Goal: Information Seeking & Learning: Compare options

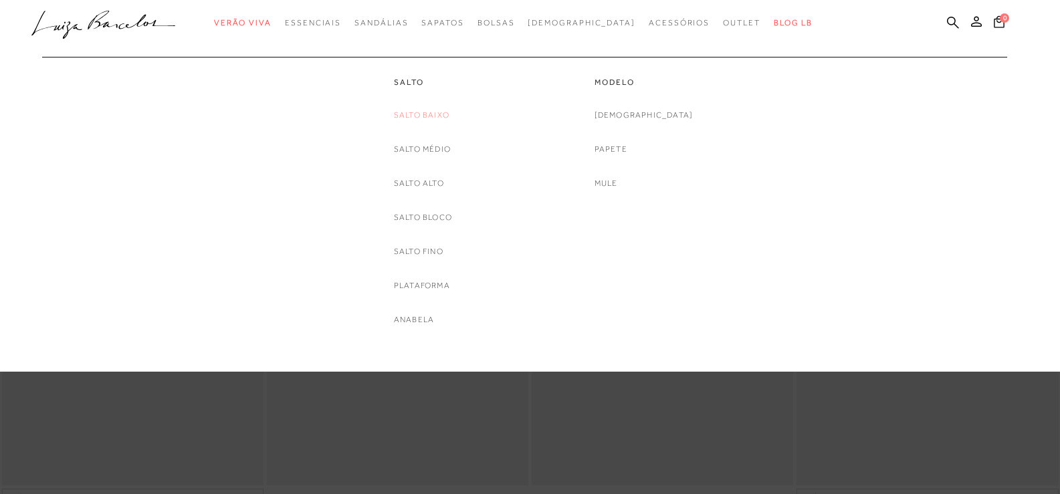
click at [411, 115] on link "Salto Baixo" at bounding box center [422, 115] width 56 height 14
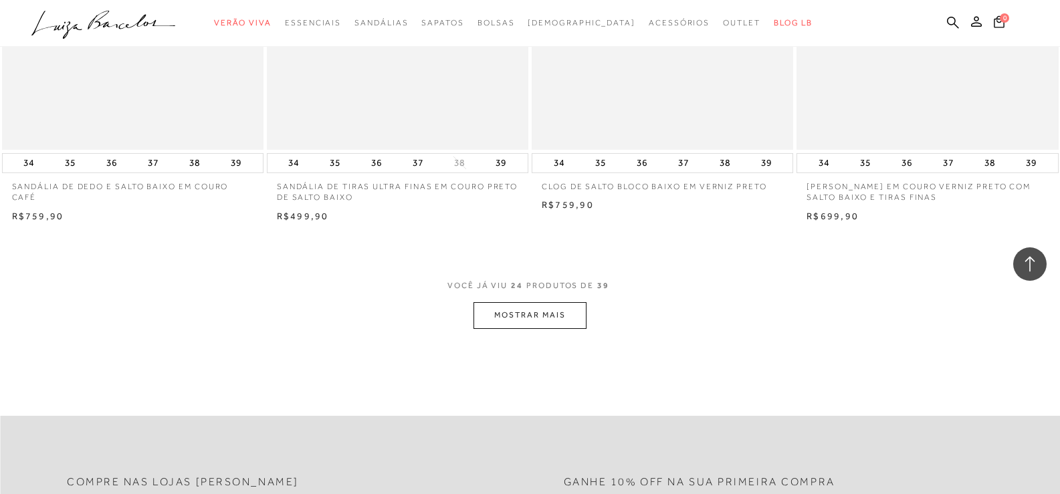
scroll to position [2742, 0]
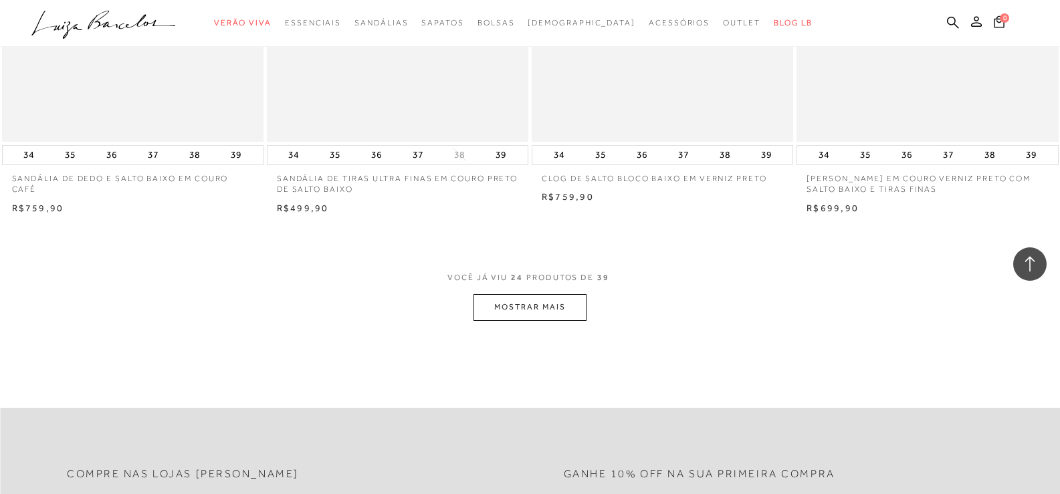
click at [498, 309] on button "MOSTRAR MAIS" at bounding box center [530, 307] width 112 height 26
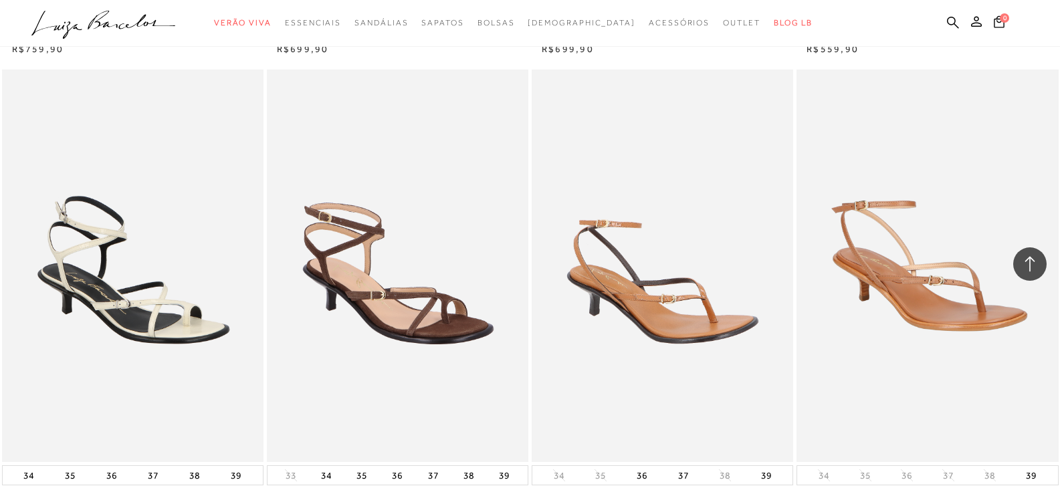
scroll to position [3612, 0]
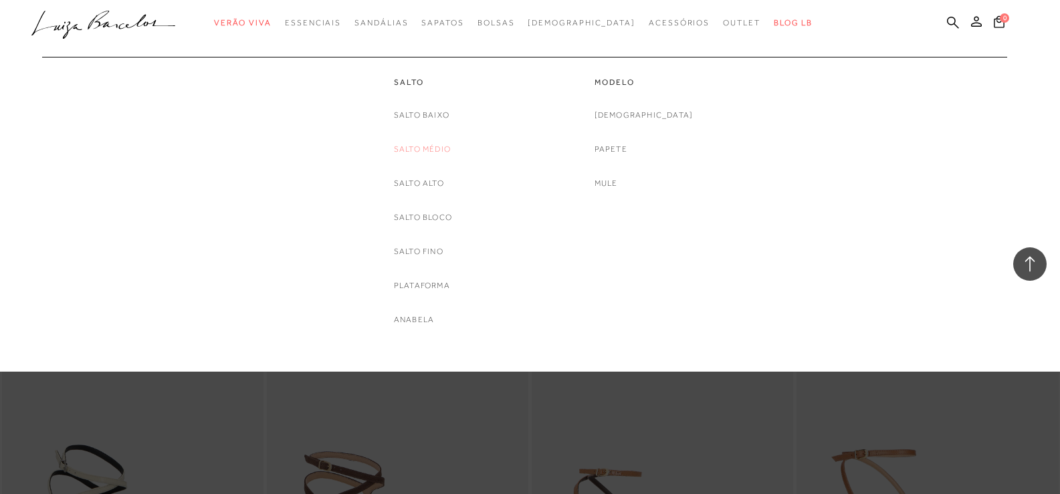
click at [425, 148] on link "Salto Médio" at bounding box center [422, 149] width 57 height 14
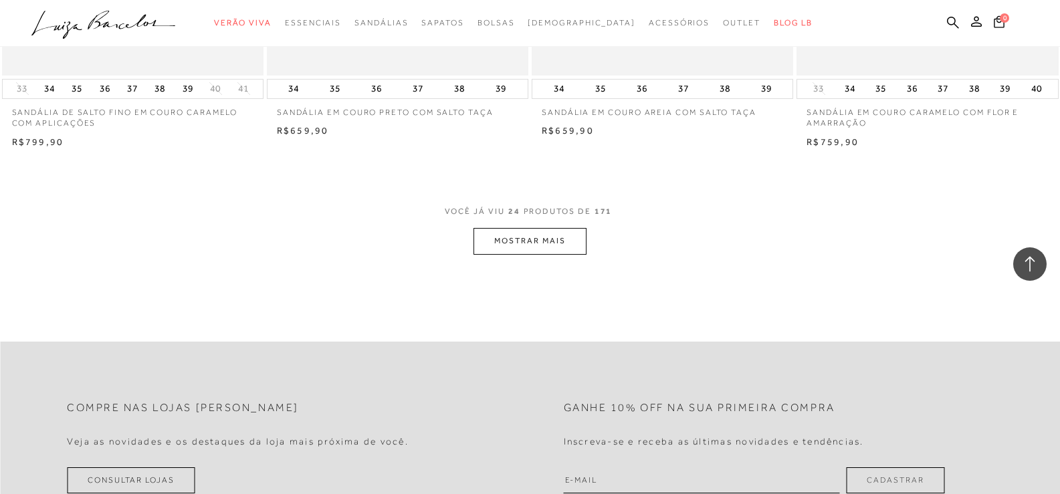
scroll to position [2809, 0]
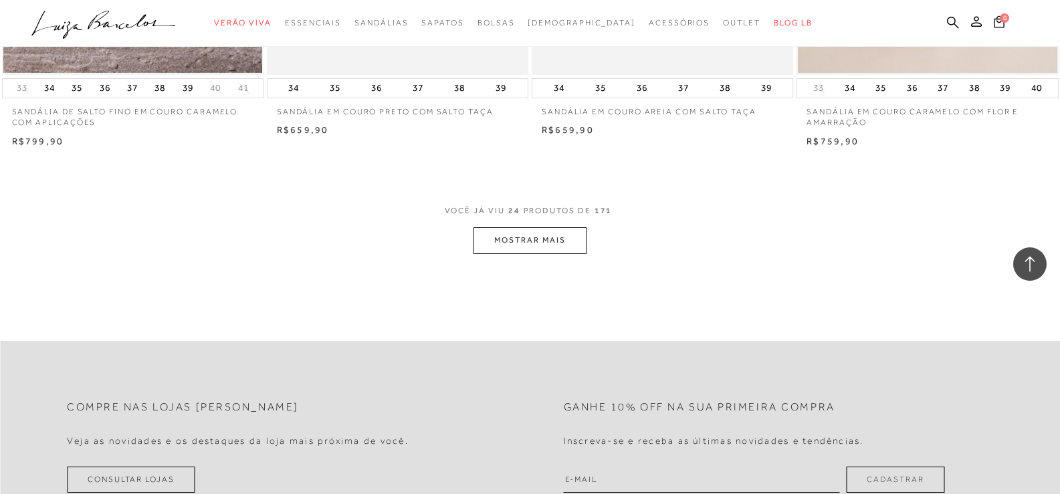
click at [554, 237] on button "MOSTRAR MAIS" at bounding box center [530, 240] width 112 height 26
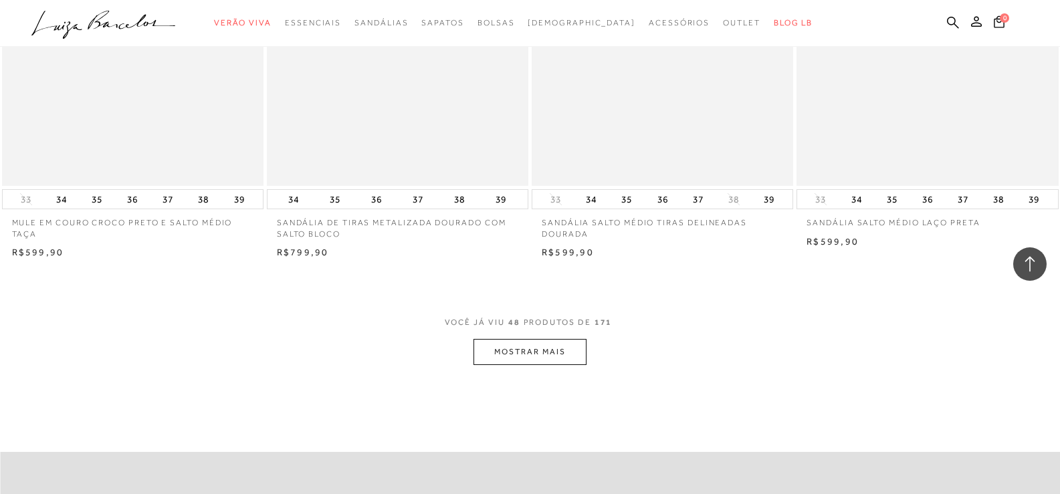
scroll to position [5618, 0]
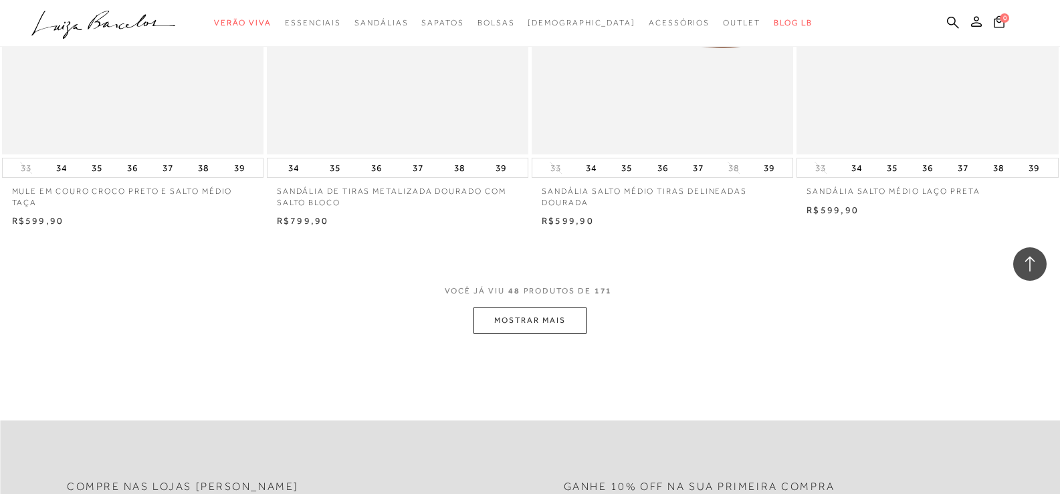
click at [572, 308] on button "MOSTRAR MAIS" at bounding box center [530, 321] width 112 height 26
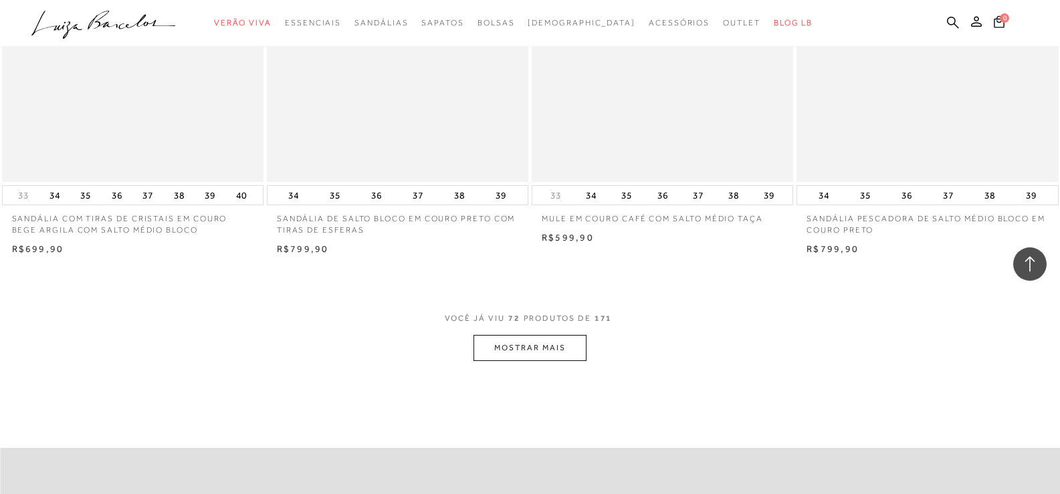
scroll to position [8494, 0]
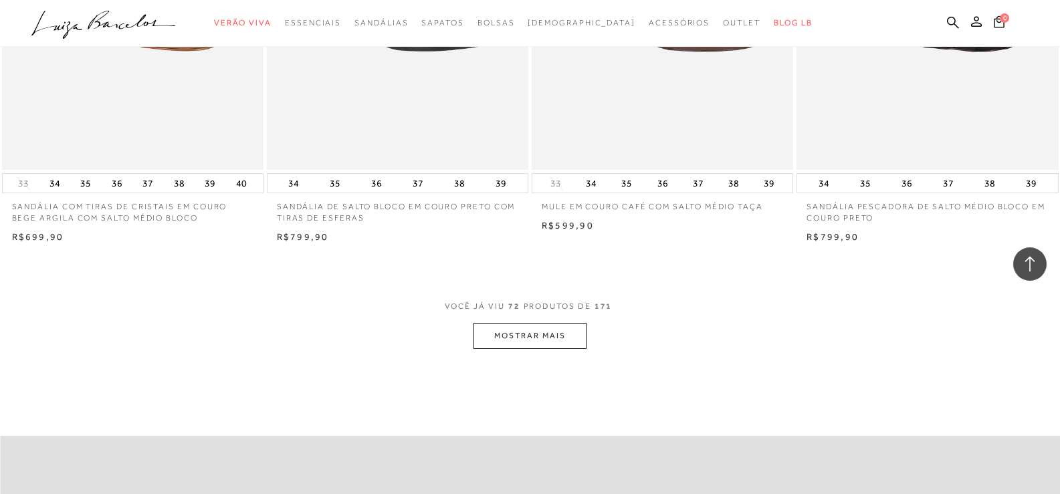
click at [541, 326] on button "MOSTRAR MAIS" at bounding box center [530, 336] width 112 height 26
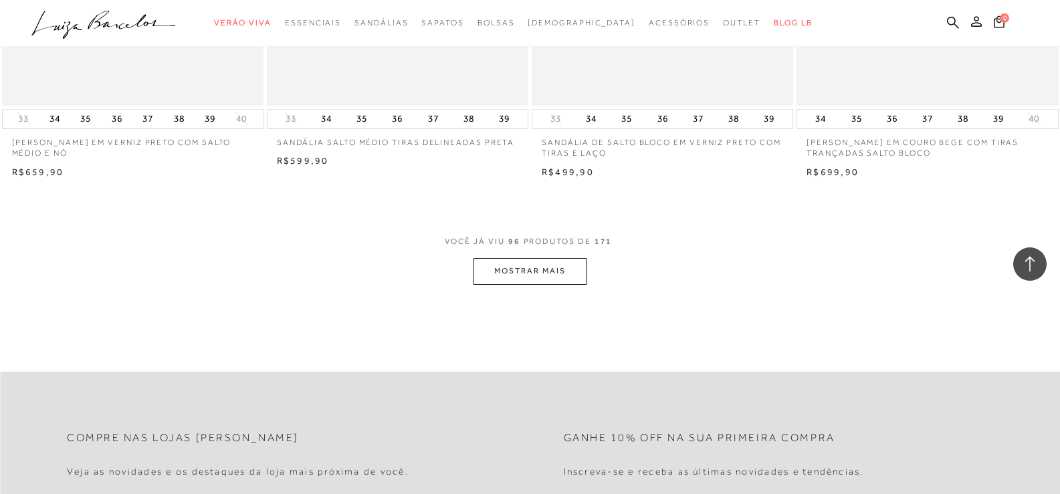
scroll to position [11437, 0]
click at [538, 263] on button "MOSTRAR MAIS" at bounding box center [530, 270] width 112 height 26
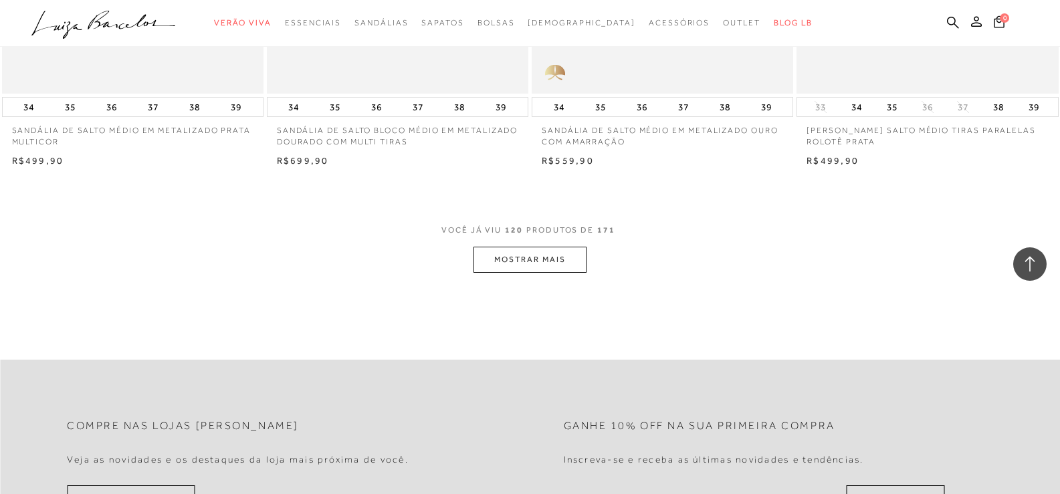
scroll to position [14379, 0]
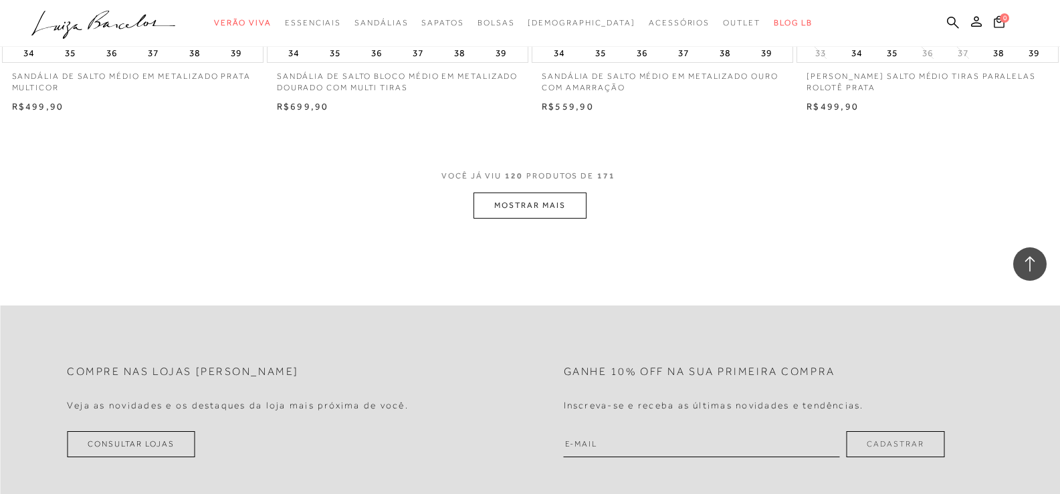
click at [483, 197] on button "MOSTRAR MAIS" at bounding box center [530, 206] width 112 height 26
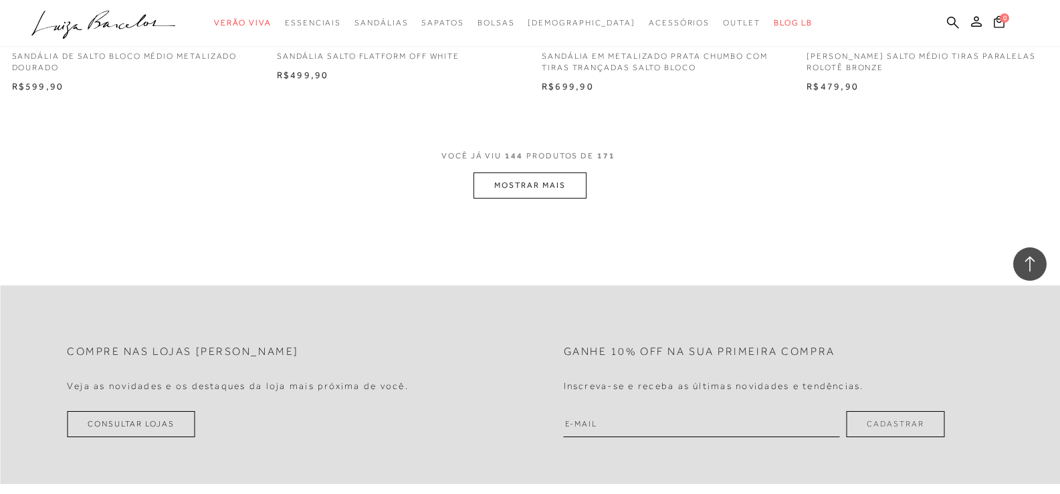
scroll to position [17322, 0]
click at [577, 175] on button "MOSTRAR MAIS" at bounding box center [530, 182] width 112 height 26
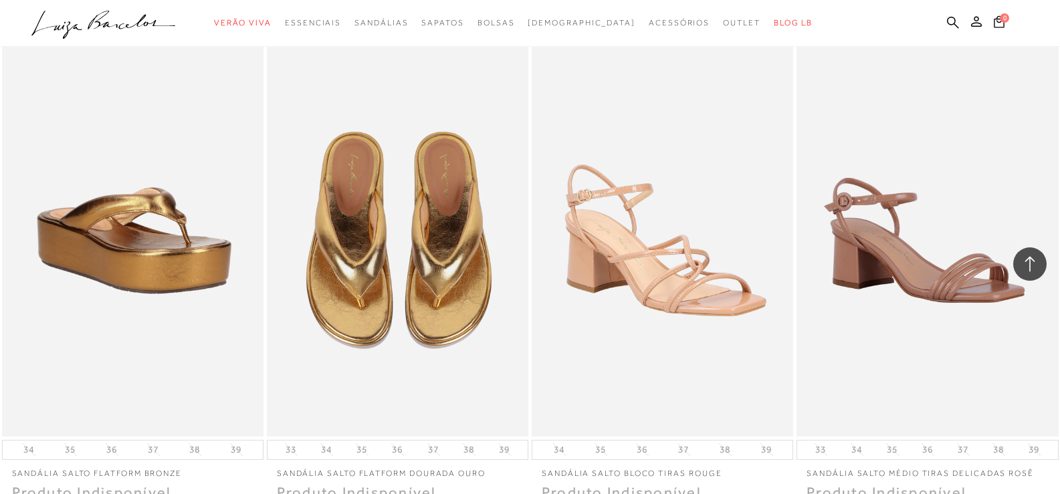
scroll to position [19997, 0]
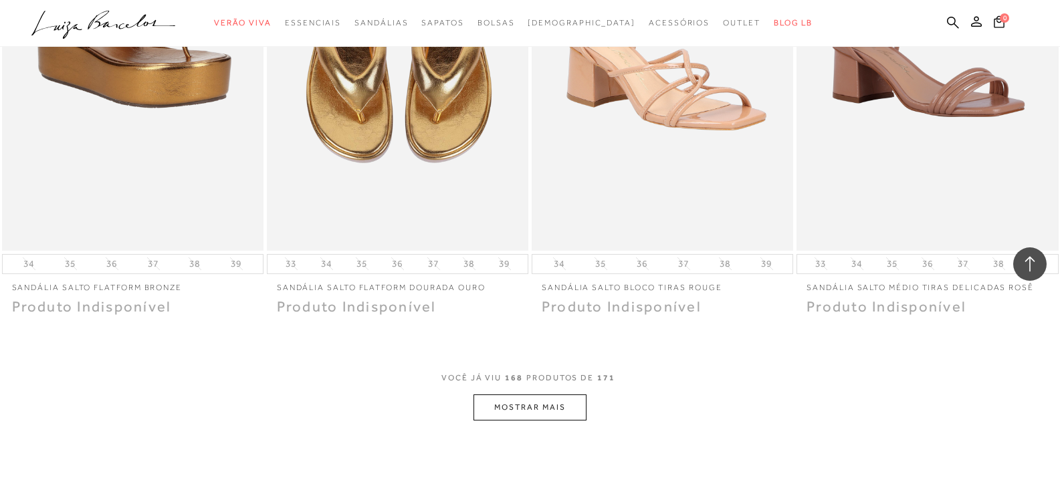
click at [539, 399] on button "MOSTRAR MAIS" at bounding box center [530, 408] width 112 height 26
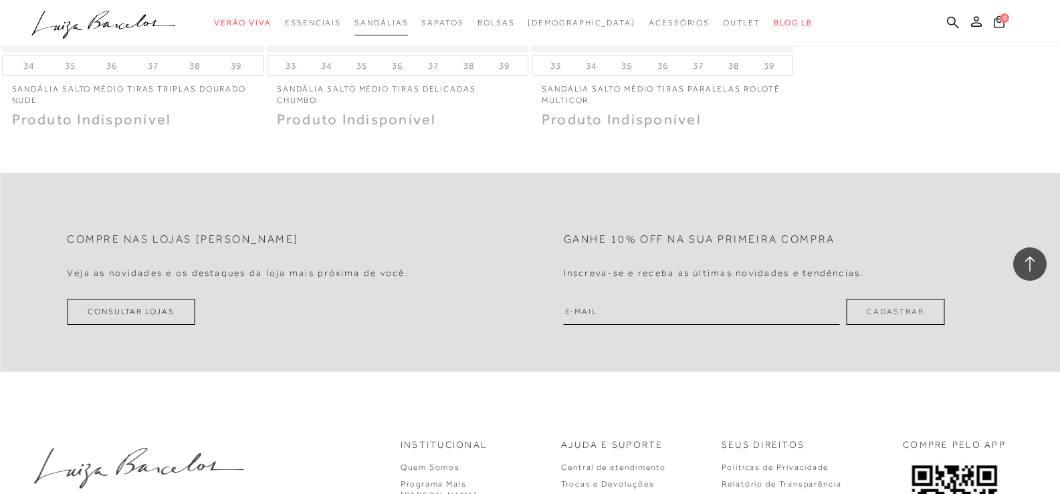
scroll to position [20265, 0]
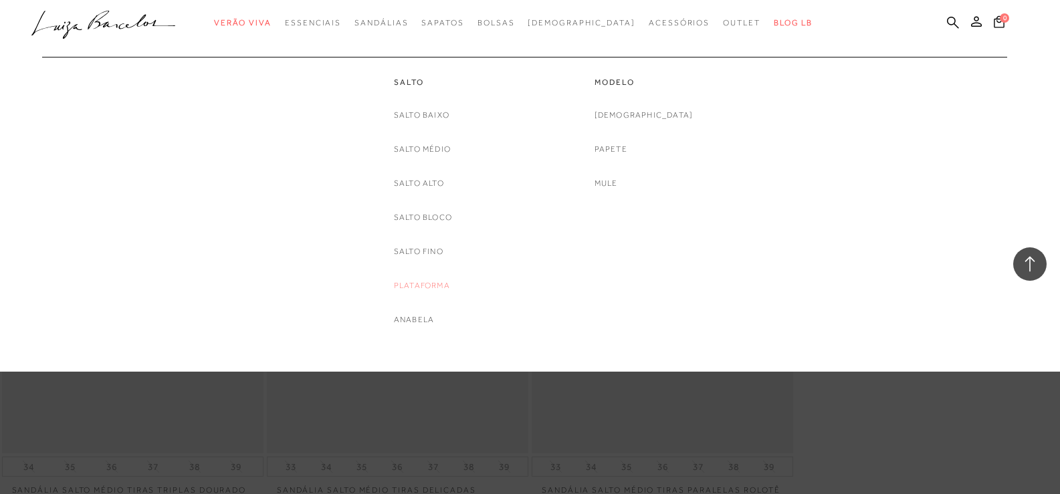
click at [425, 279] on link "Plataforma" at bounding box center [422, 286] width 56 height 14
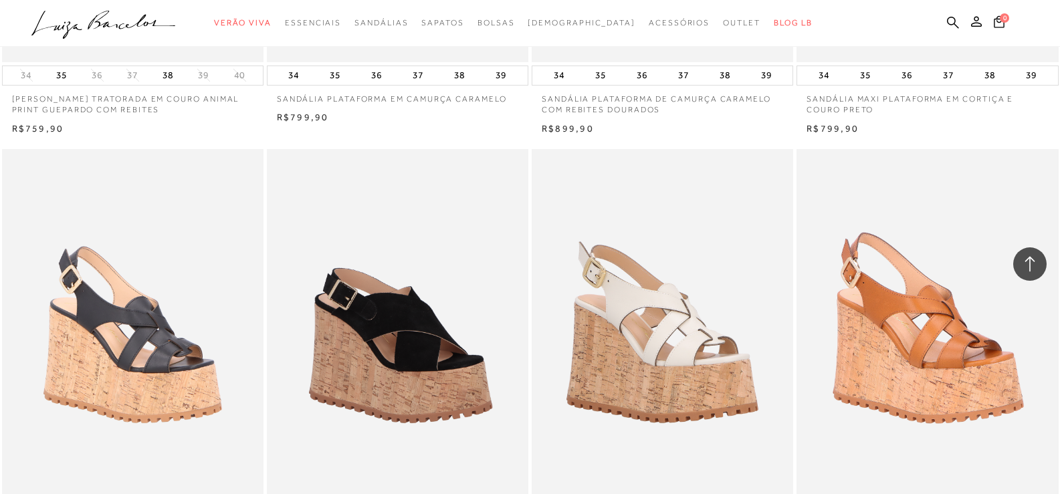
scroll to position [2809, 0]
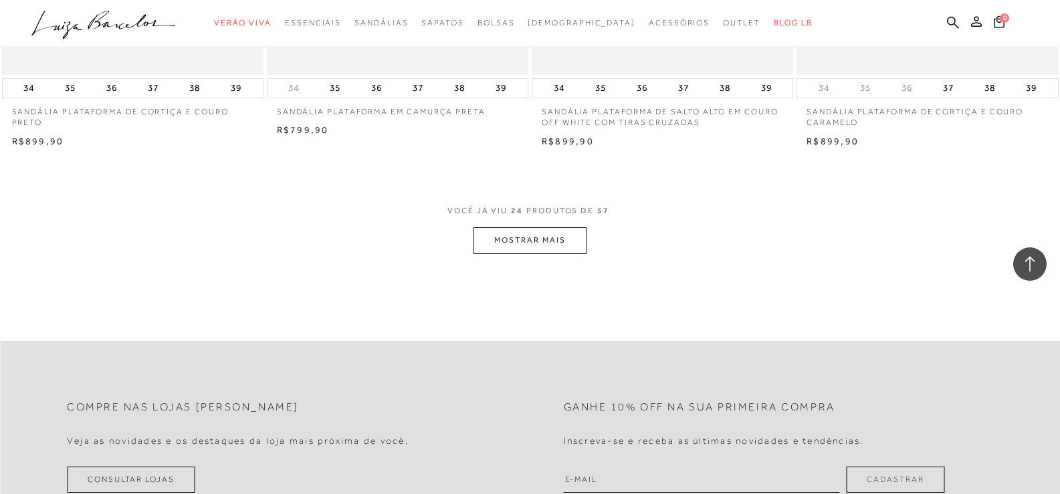
click at [585, 237] on button "MOSTRAR MAIS" at bounding box center [530, 240] width 112 height 26
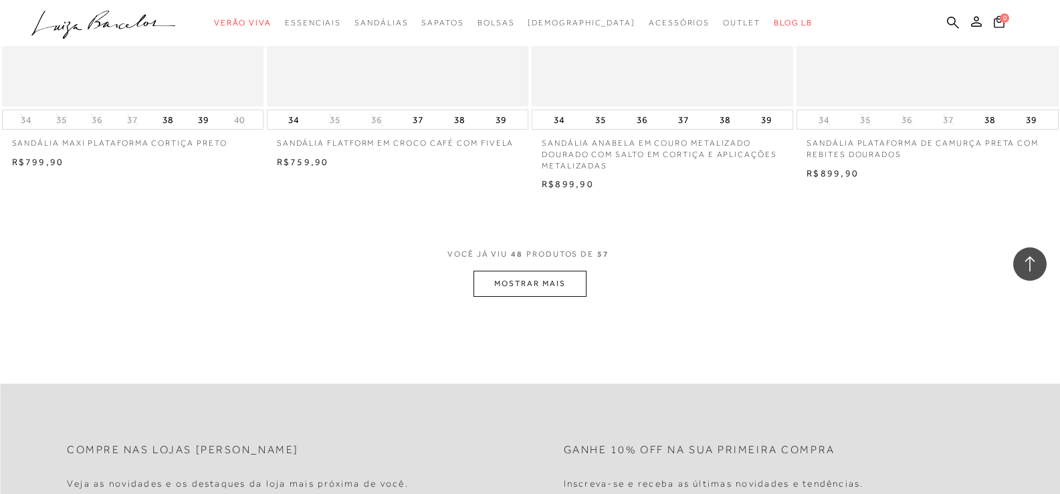
scroll to position [5685, 0]
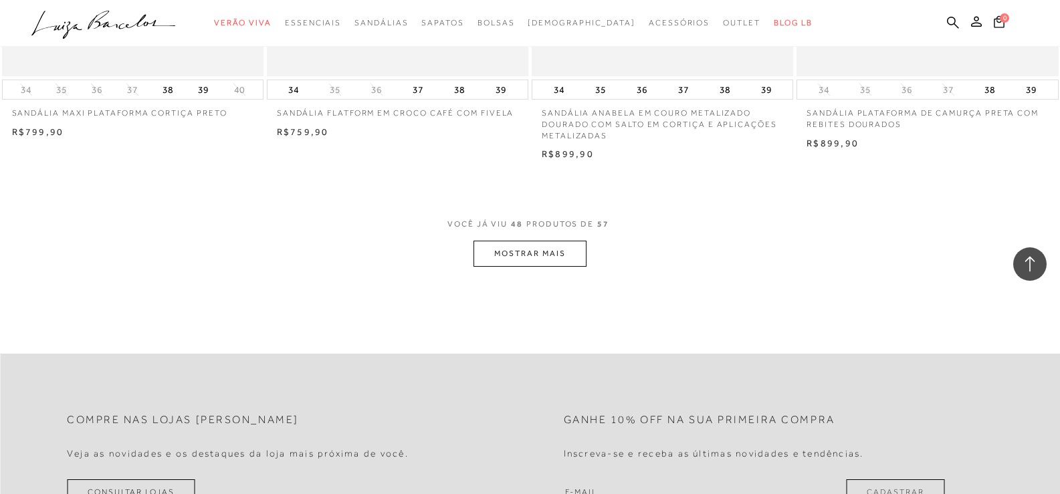
click at [530, 255] on button "MOSTRAR MAIS" at bounding box center [530, 254] width 112 height 26
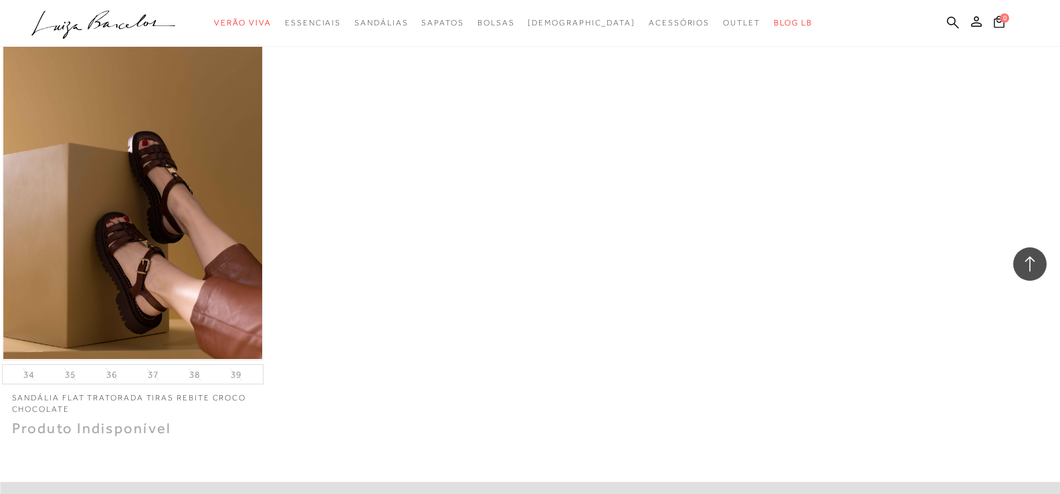
scroll to position [6889, 0]
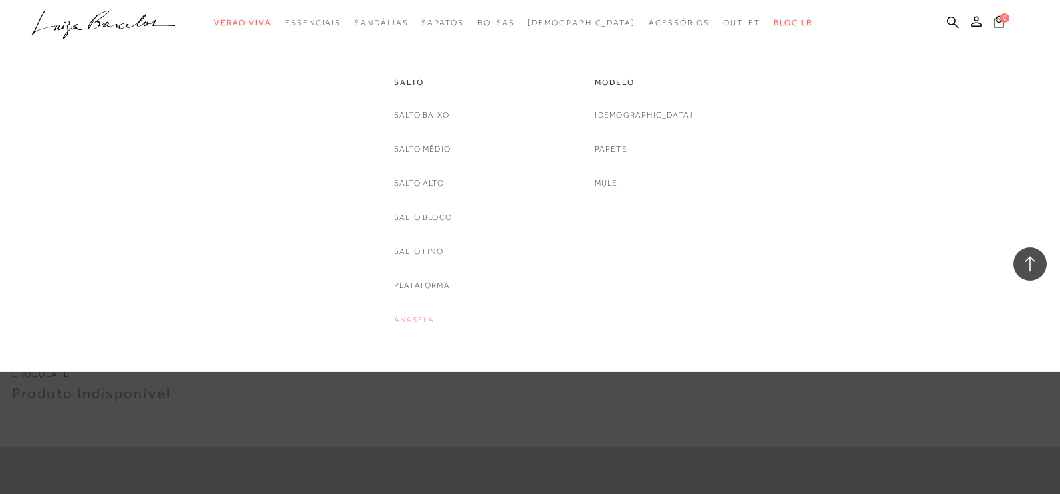
click at [403, 320] on link "Anabela" at bounding box center [414, 320] width 40 height 14
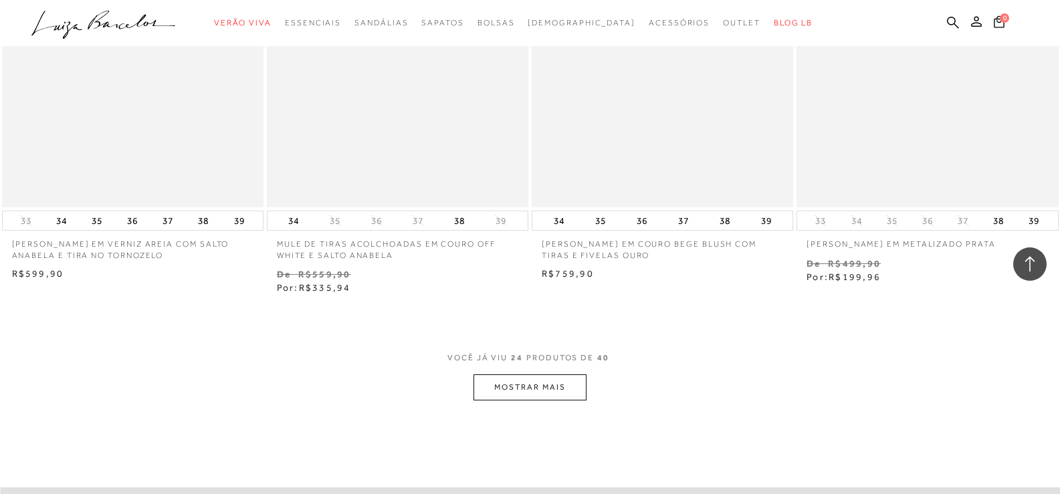
scroll to position [2742, 0]
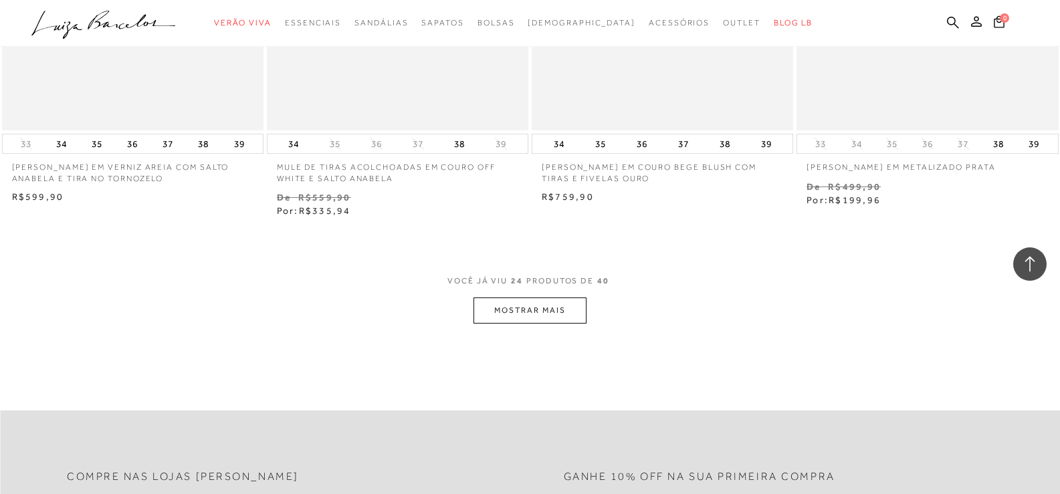
click at [511, 320] on button "MOSTRAR MAIS" at bounding box center [530, 311] width 112 height 26
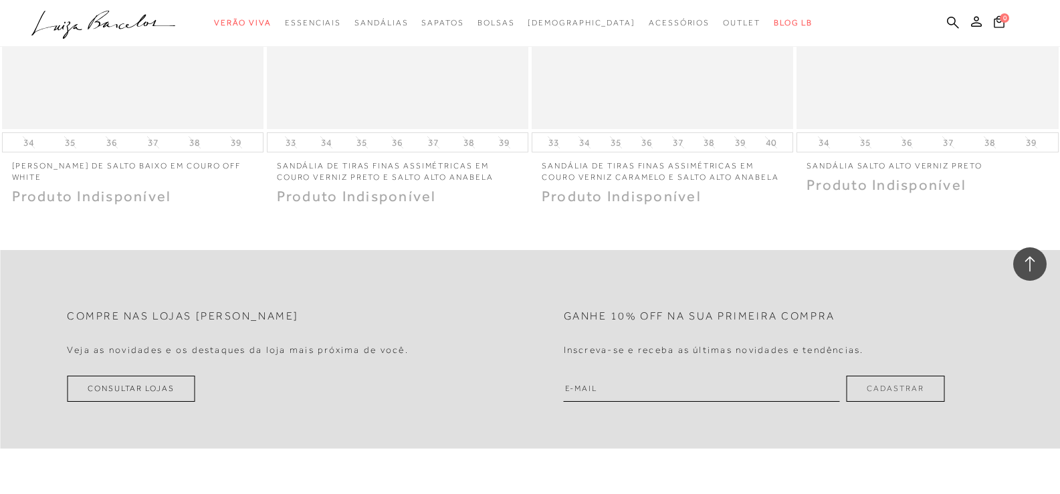
scroll to position [4749, 0]
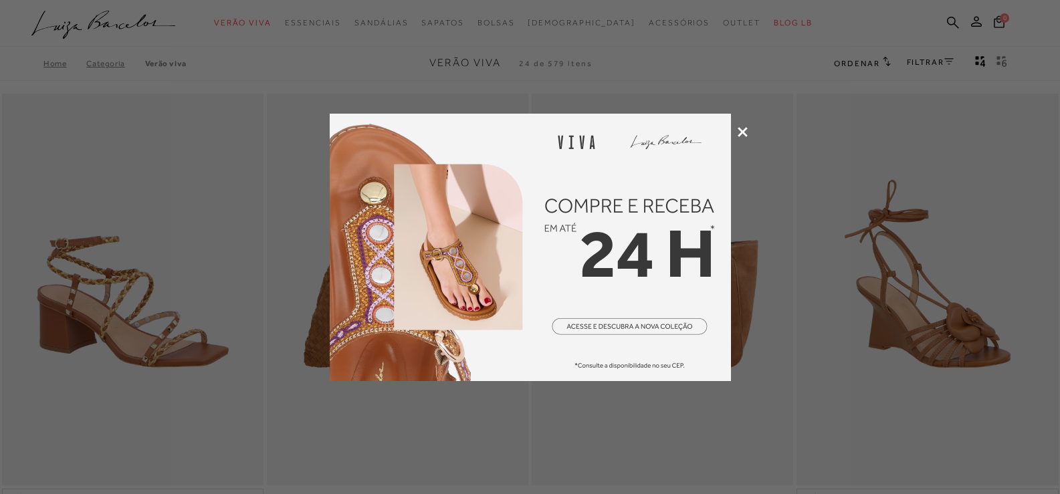
click at [746, 129] on icon at bounding box center [743, 132] width 10 height 10
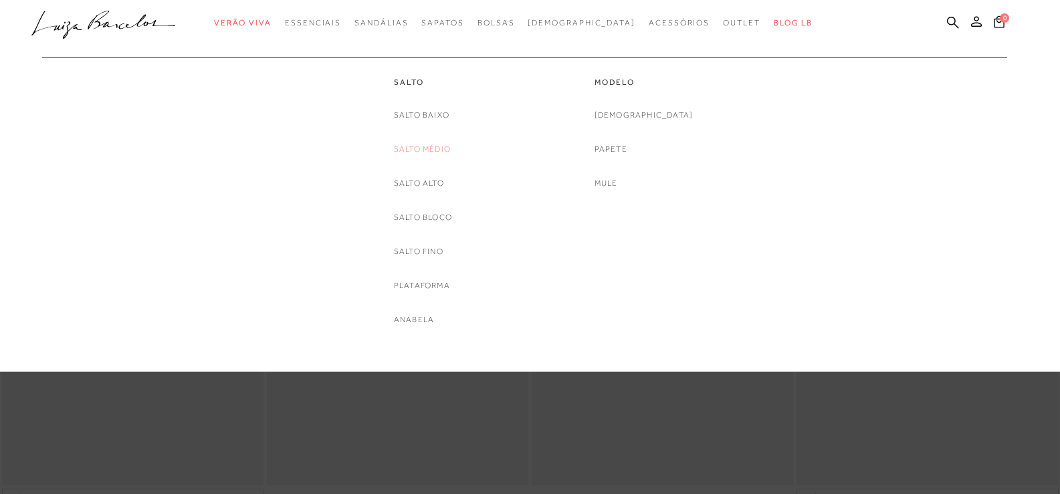
click at [425, 148] on link "Salto Médio" at bounding box center [422, 149] width 57 height 14
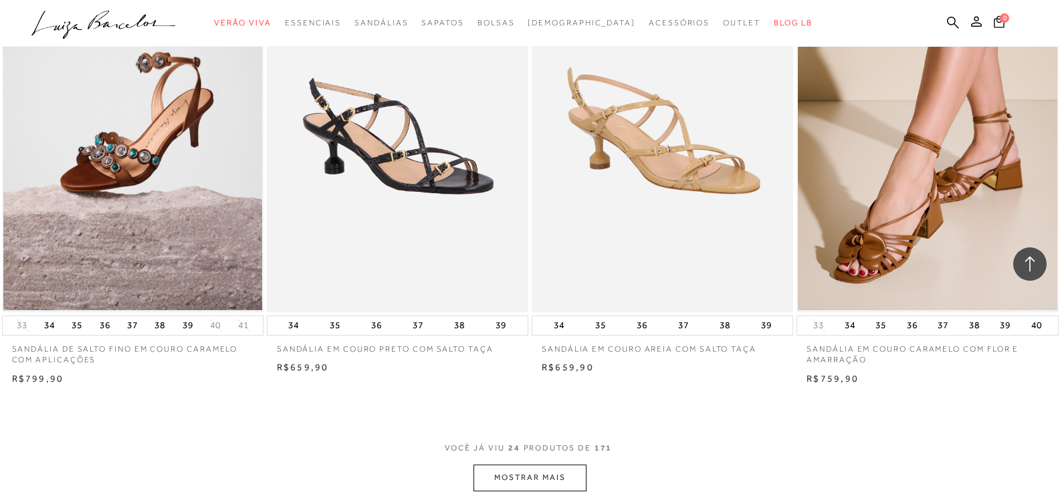
scroll to position [2876, 0]
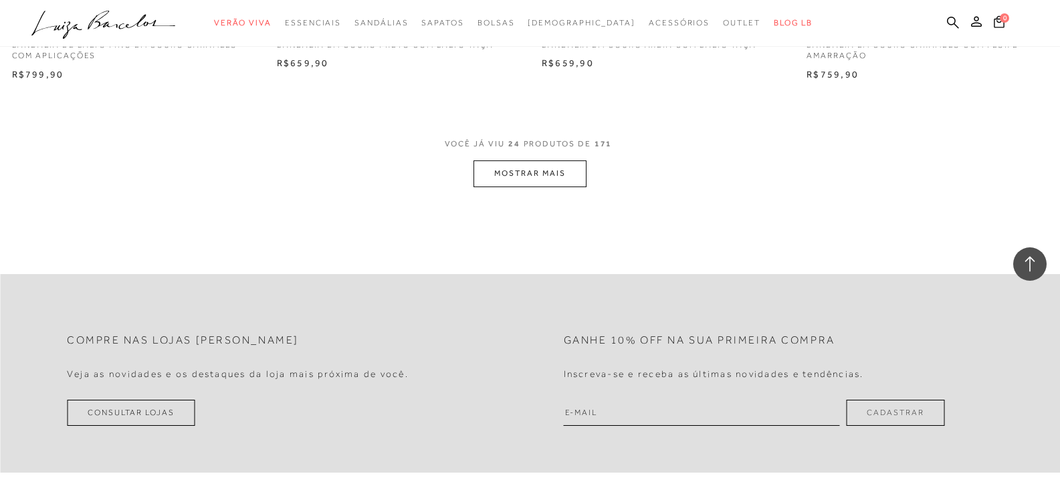
click at [496, 182] on button "MOSTRAR MAIS" at bounding box center [530, 174] width 112 height 26
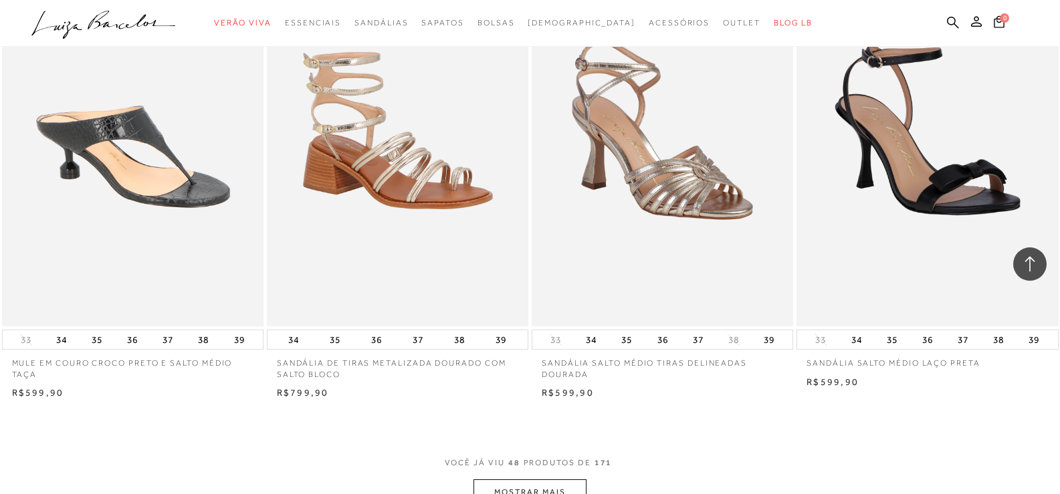
scroll to position [5551, 0]
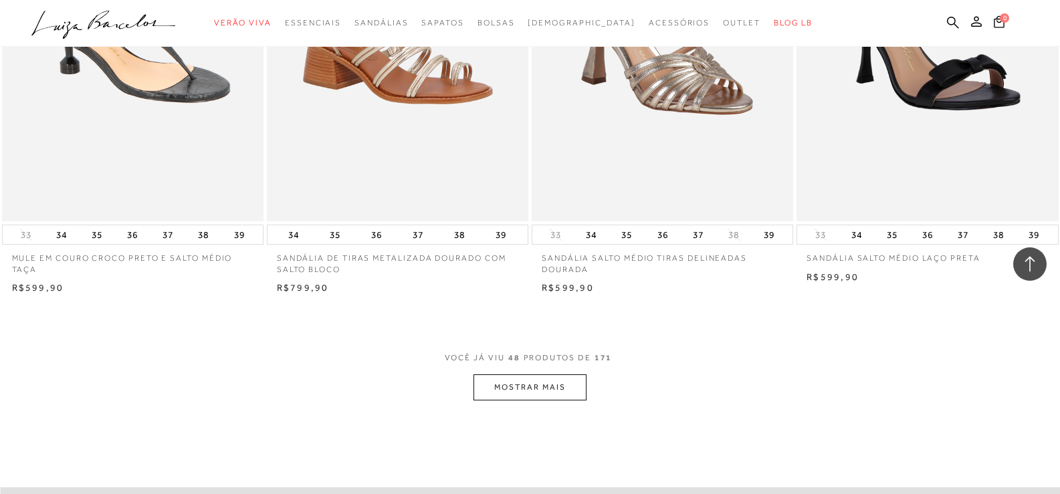
click at [528, 375] on button "MOSTRAR MAIS" at bounding box center [530, 388] width 112 height 26
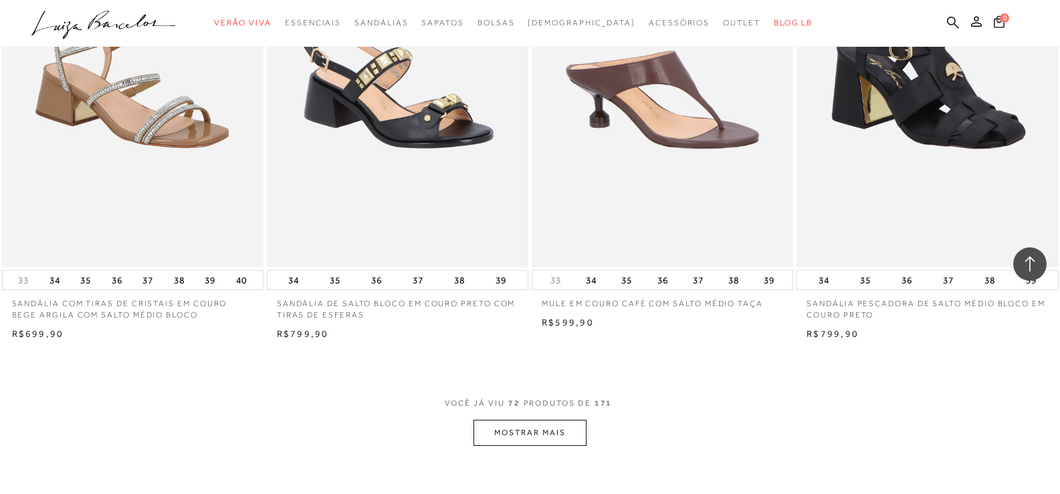
scroll to position [8427, 0]
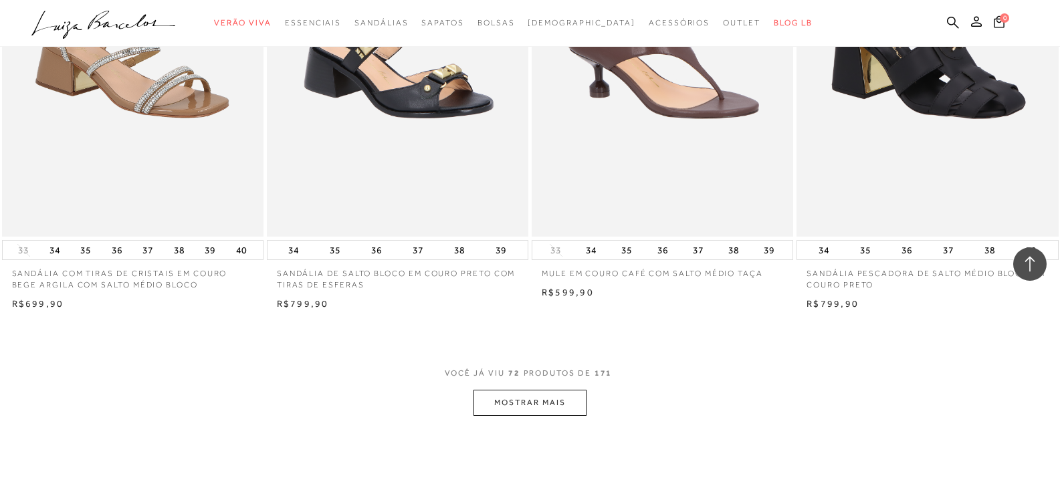
click at [507, 394] on button "MOSTRAR MAIS" at bounding box center [530, 403] width 112 height 26
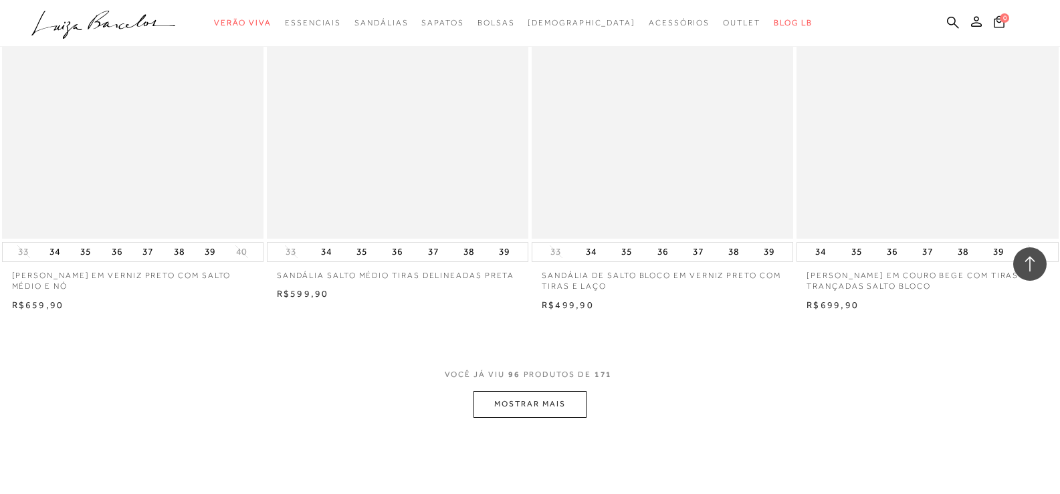
scroll to position [11437, 0]
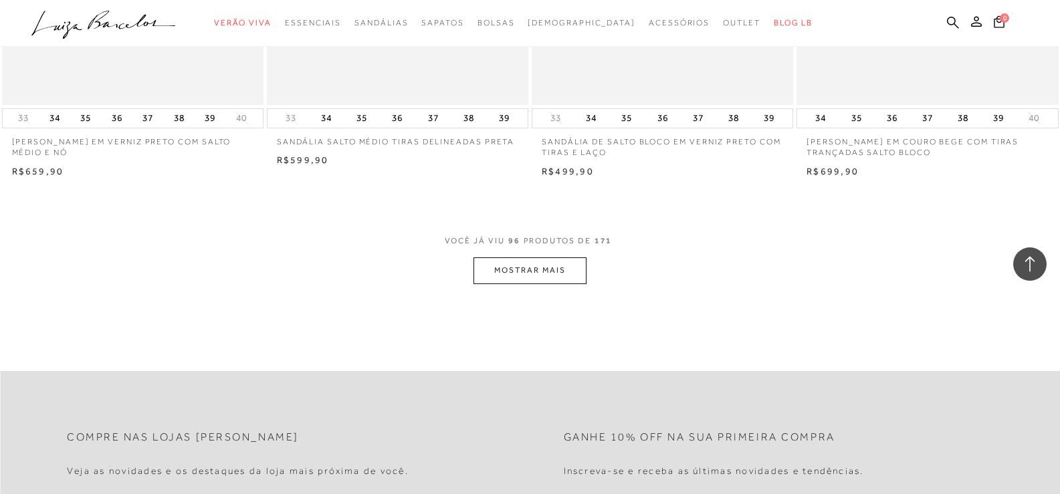
click at [529, 257] on button "MOSTRAR MAIS" at bounding box center [530, 270] width 112 height 26
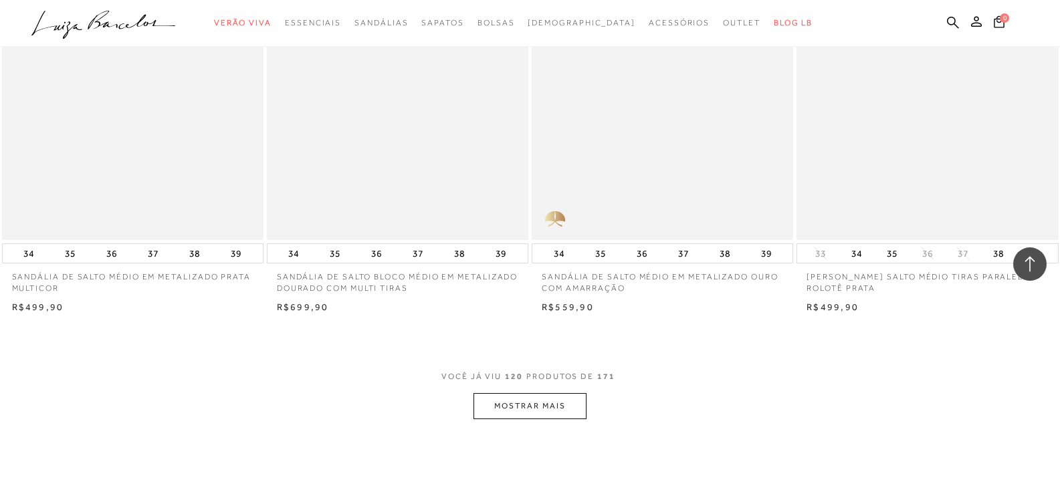
scroll to position [14312, 0]
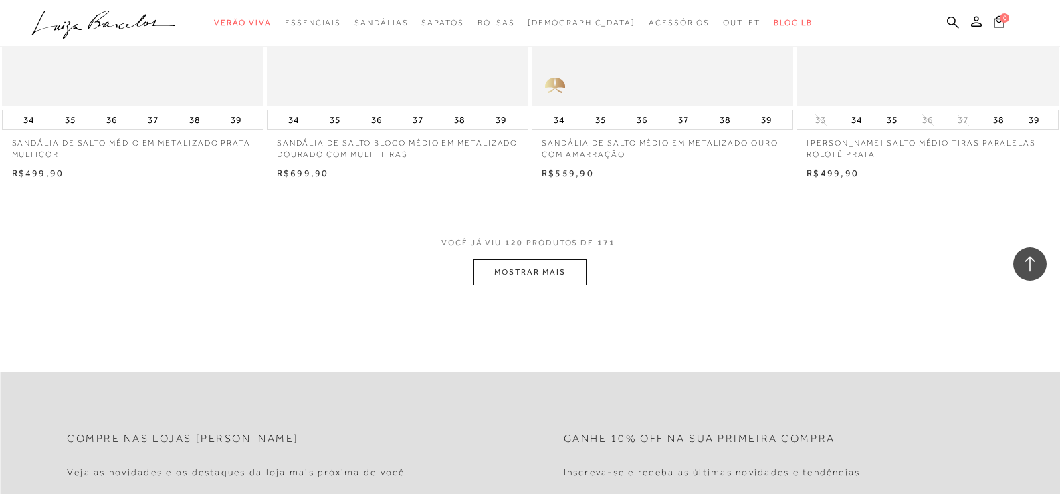
click at [513, 266] on button "MOSTRAR MAIS" at bounding box center [530, 272] width 112 height 26
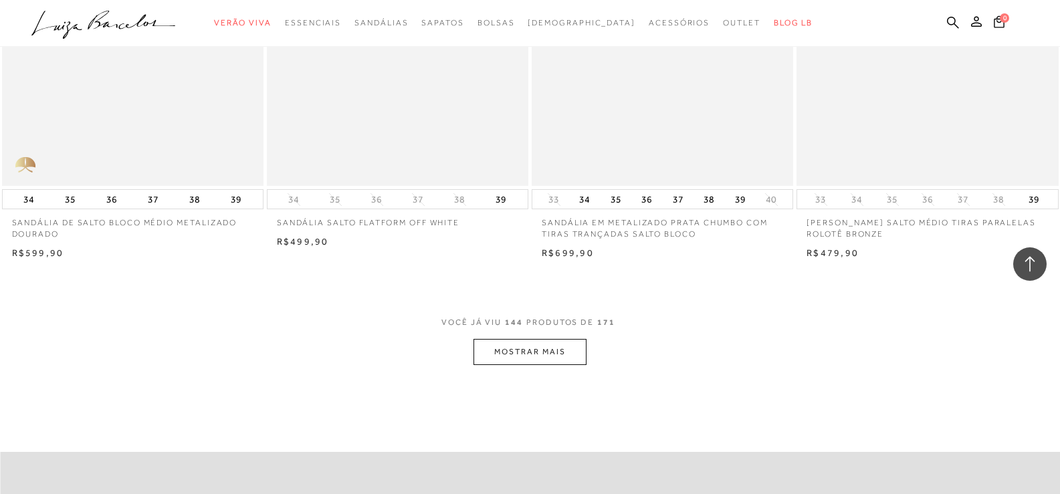
scroll to position [17188, 0]
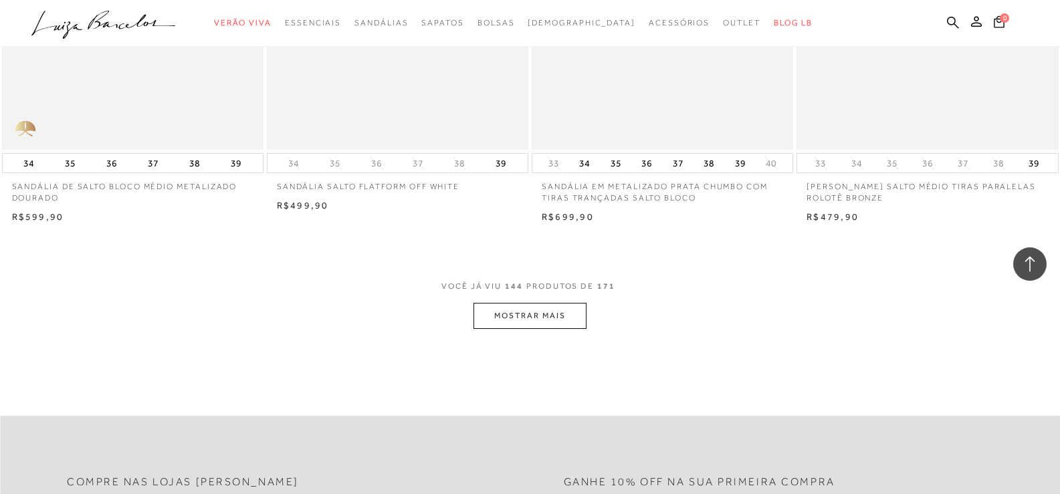
click at [536, 306] on button "MOSTRAR MAIS" at bounding box center [530, 316] width 112 height 26
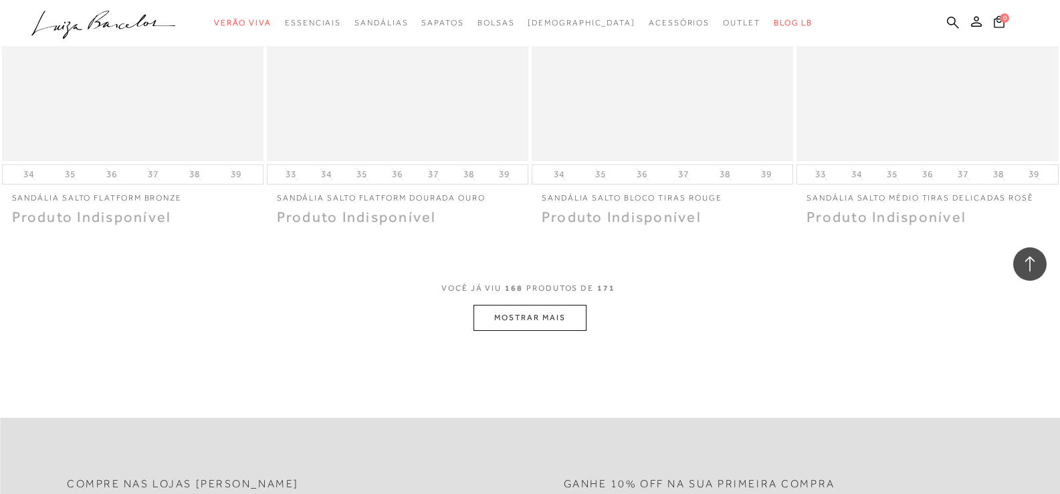
scroll to position [20131, 0]
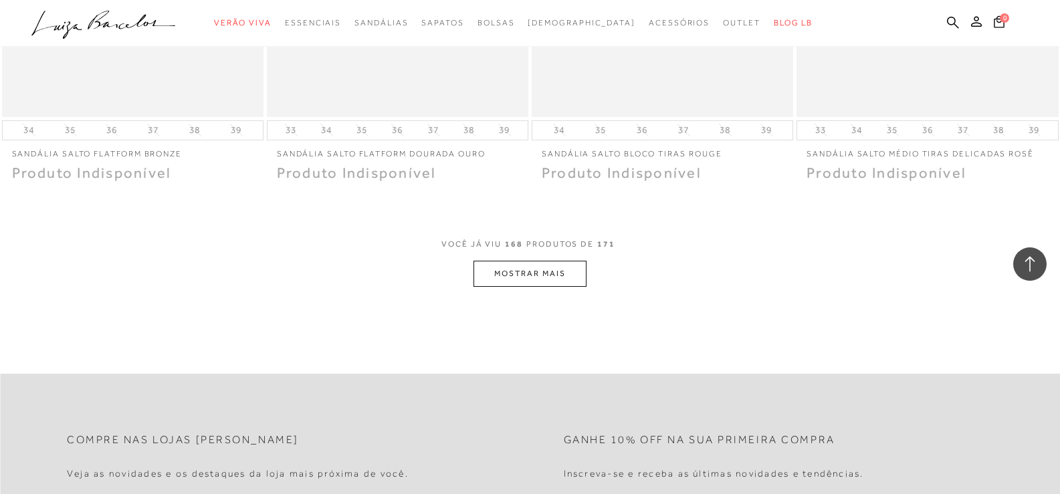
click at [508, 261] on button "MOSTRAR MAIS" at bounding box center [530, 274] width 112 height 26
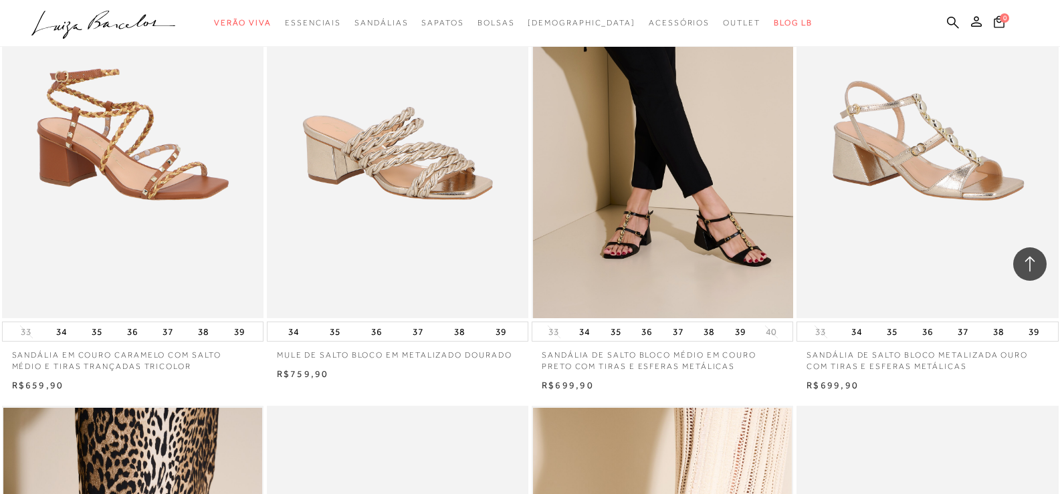
scroll to position [738, 0]
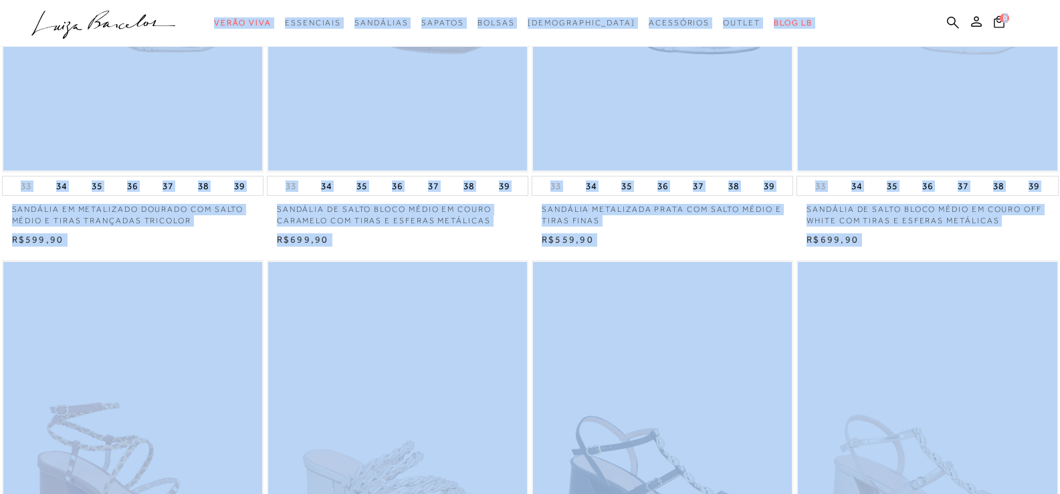
scroll to position [0, 0]
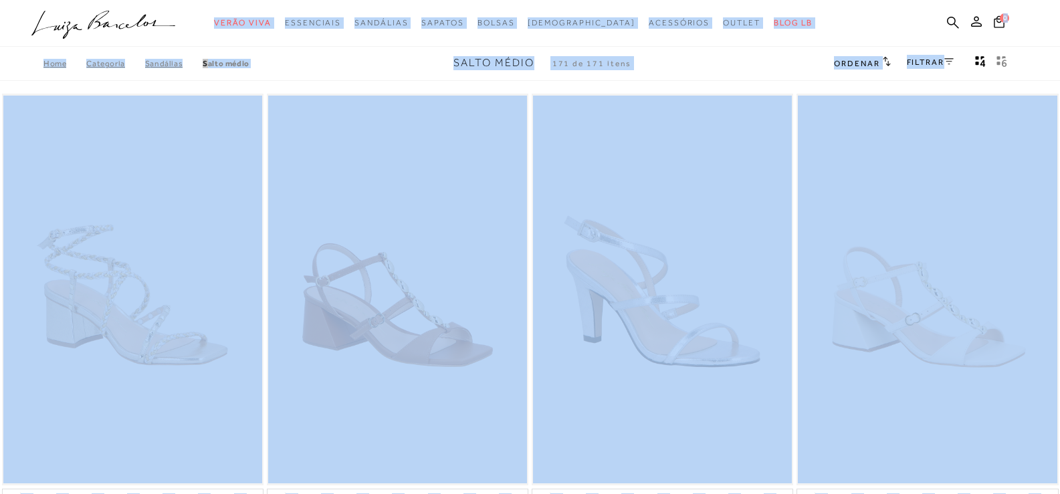
click at [1053, 26] on div "0" at bounding box center [1025, 24] width 70 height 18
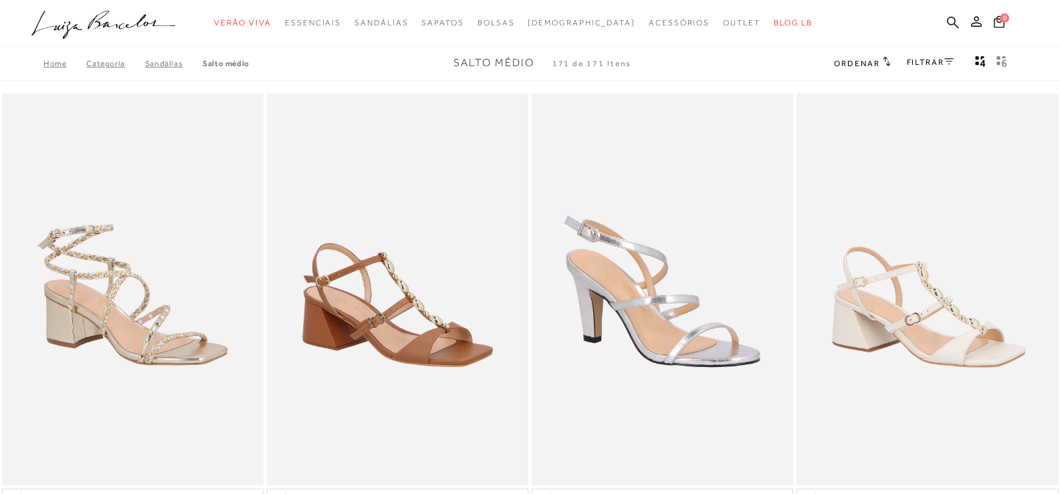
click at [1034, 29] on div "0" at bounding box center [1025, 24] width 70 height 18
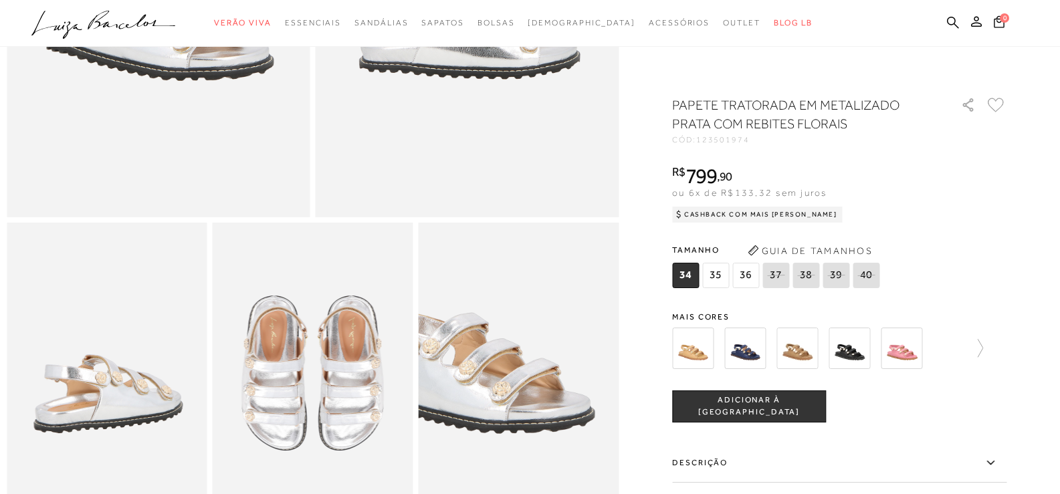
scroll to position [535, 0]
